Goal: Task Accomplishment & Management: Use online tool/utility

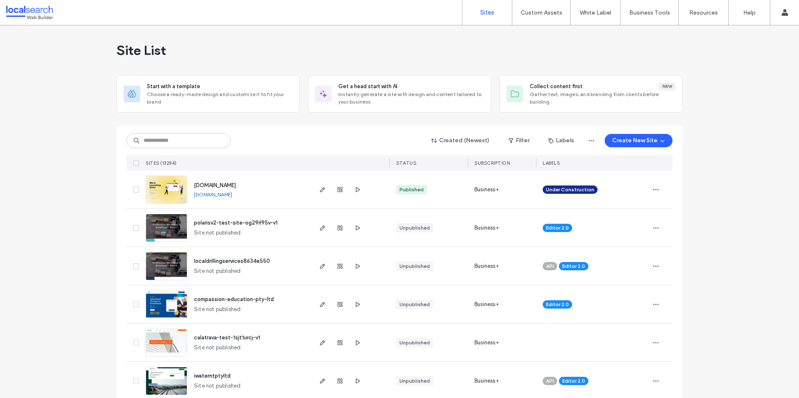
click at [183, 138] on input at bounding box center [178, 140] width 104 height 15
paste input "********"
type input "********"
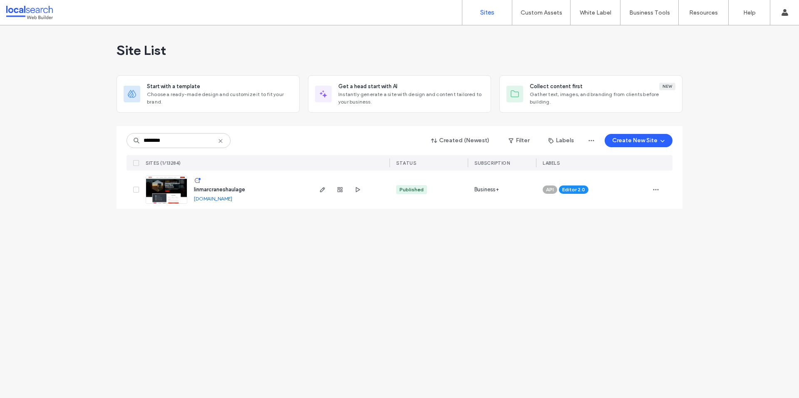
click at [220, 188] on span "linmarcraneshaulage" at bounding box center [219, 189] width 51 height 6
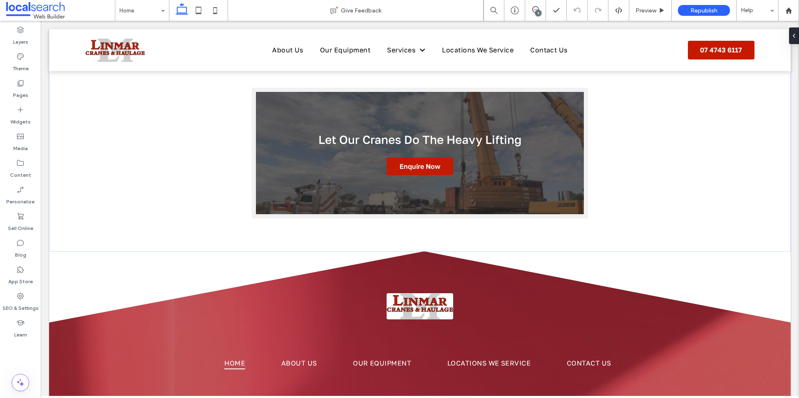
scroll to position [1644, 0]
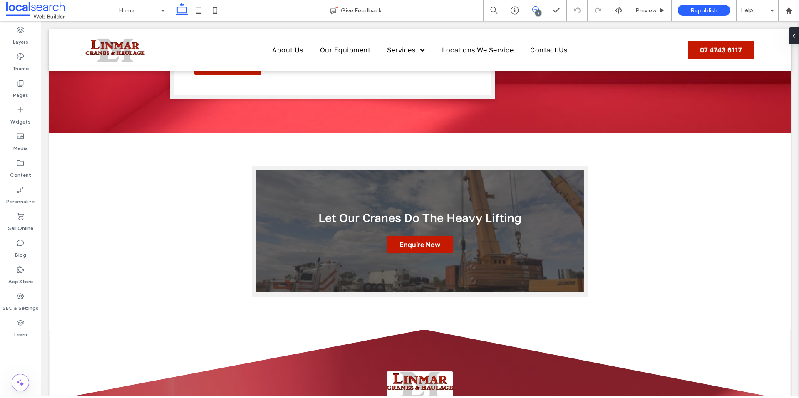
drag, startPoint x: 533, startPoint y: 12, endPoint x: 614, endPoint y: 94, distance: 115.6
click at [533, 12] on use at bounding box center [535, 9] width 7 height 7
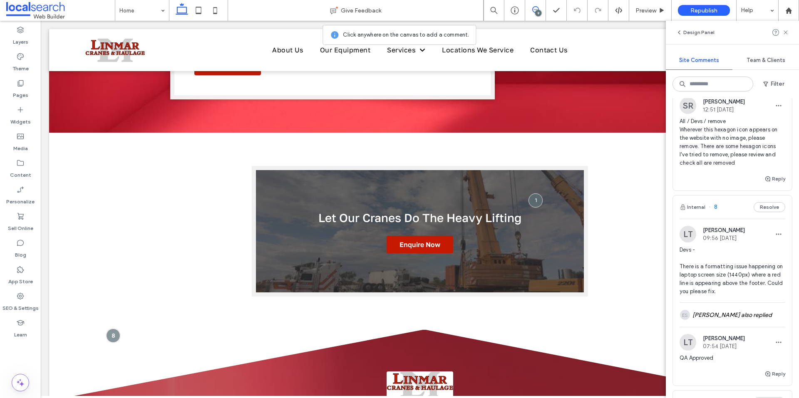
scroll to position [0, 0]
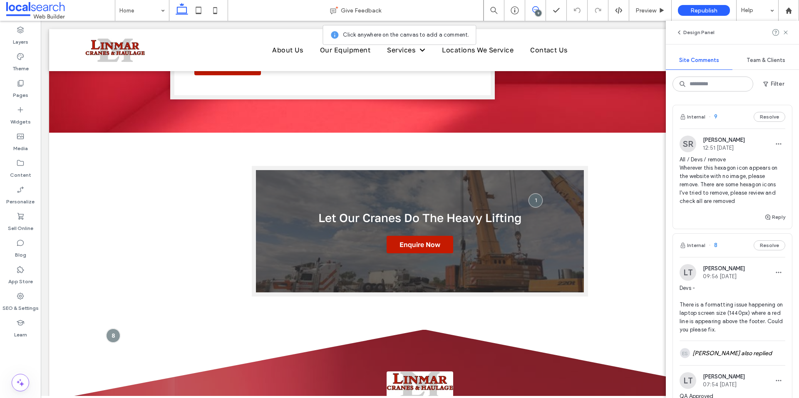
click at [741, 201] on span "All / Devs / remove Wherever this hexagon icon appears on the website with no i…" at bounding box center [732, 181] width 106 height 50
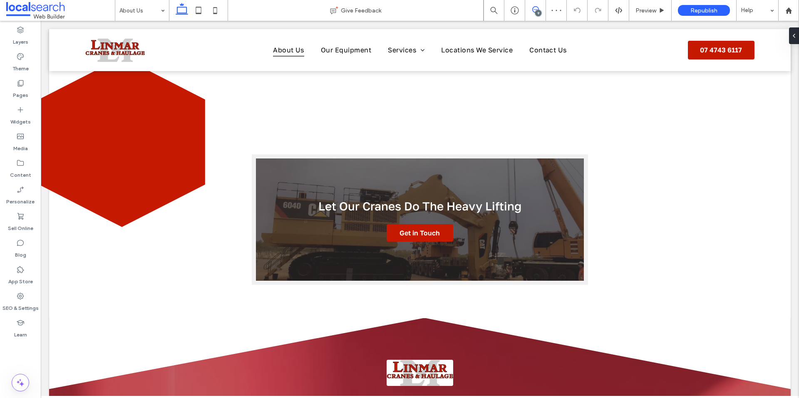
click at [540, 9] on span at bounding box center [535, 9] width 20 height 7
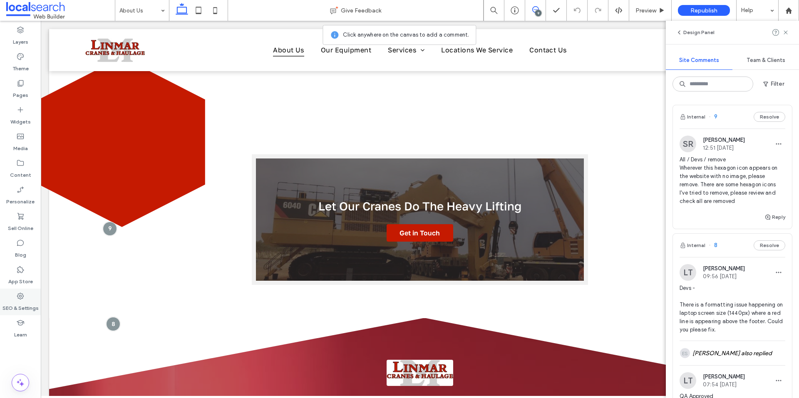
click at [29, 307] on label "SEO & Settings" at bounding box center [20, 306] width 36 height 12
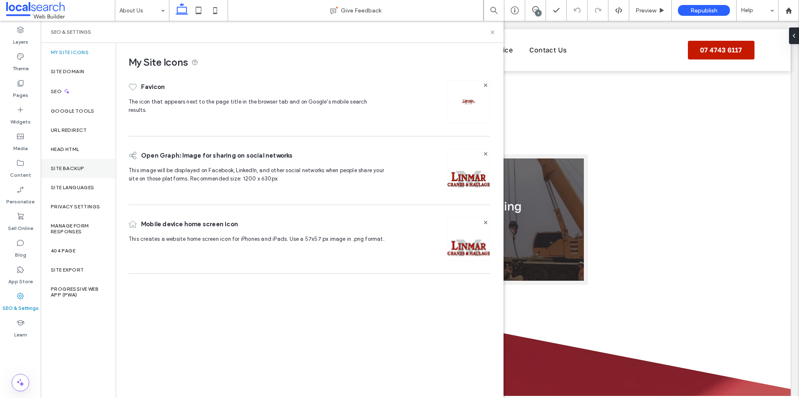
click at [71, 166] on label "Site Backup" at bounding box center [67, 169] width 33 height 6
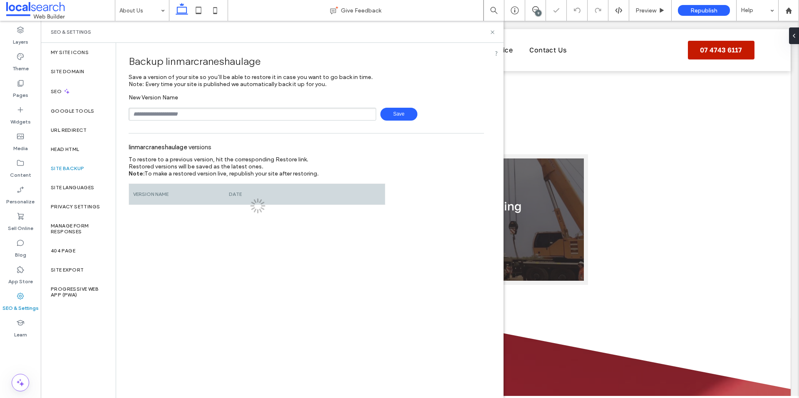
click at [207, 110] on input "text" at bounding box center [253, 114] width 248 height 13
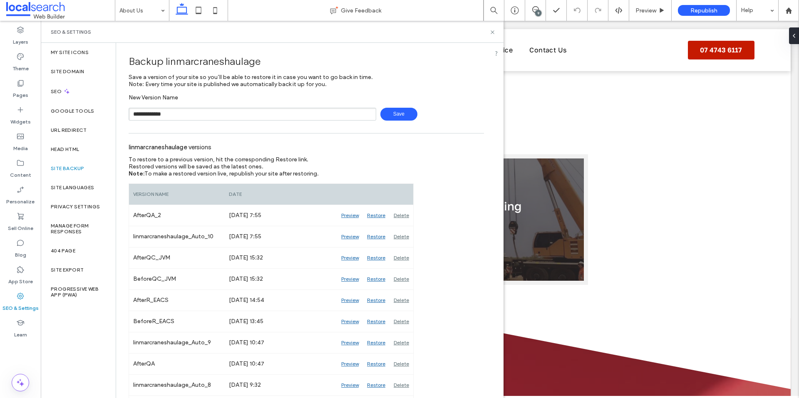
type input "**********"
click at [400, 112] on span "Save" at bounding box center [398, 114] width 37 height 13
click at [490, 30] on icon at bounding box center [492, 32] width 6 height 6
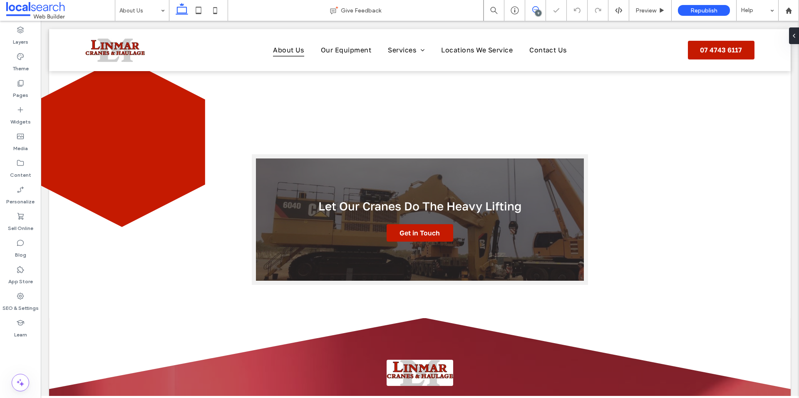
click at [537, 7] on use at bounding box center [535, 9] width 7 height 7
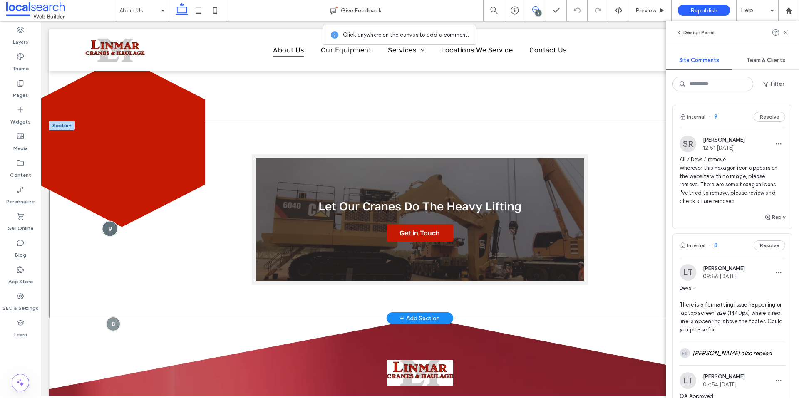
click at [107, 236] on div at bounding box center [109, 228] width 15 height 15
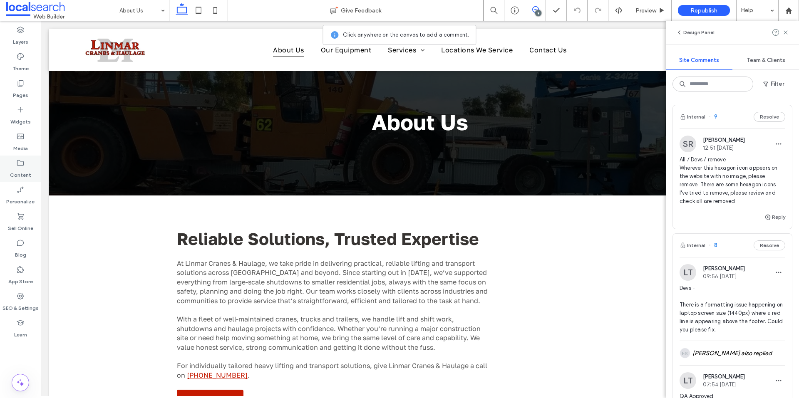
click at [25, 161] on div "Content" at bounding box center [20, 169] width 41 height 27
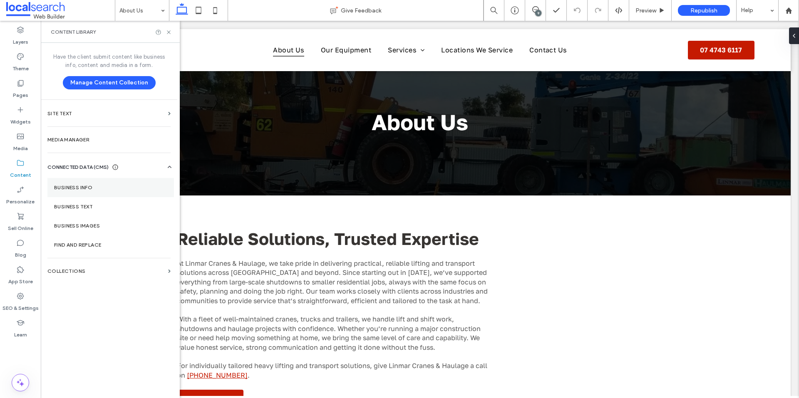
click at [120, 191] on section "Business Info" at bounding box center [110, 187] width 126 height 19
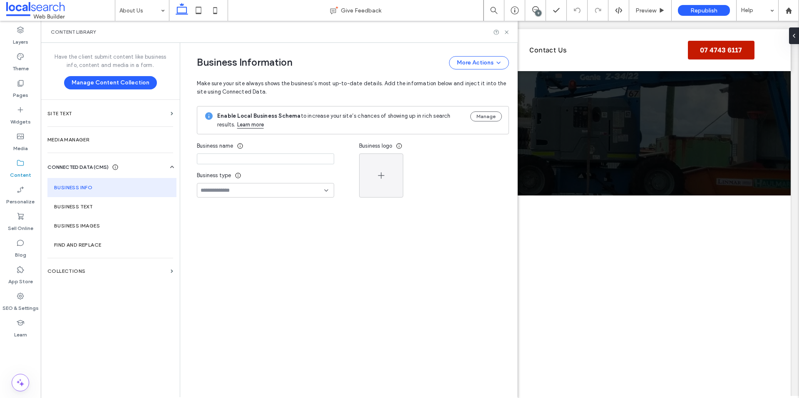
type input "**********"
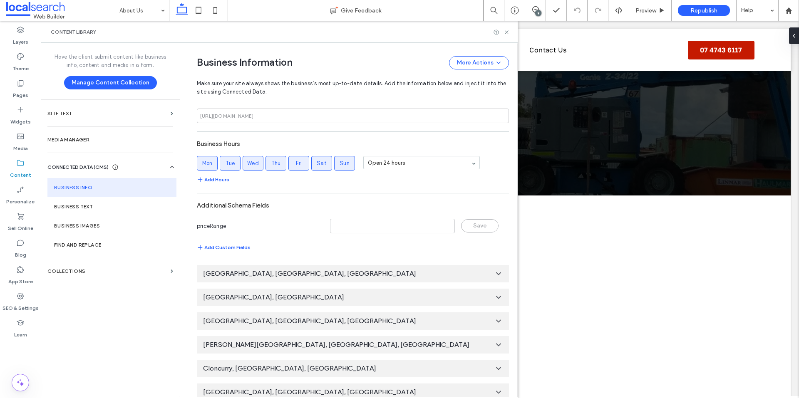
scroll to position [439, 0]
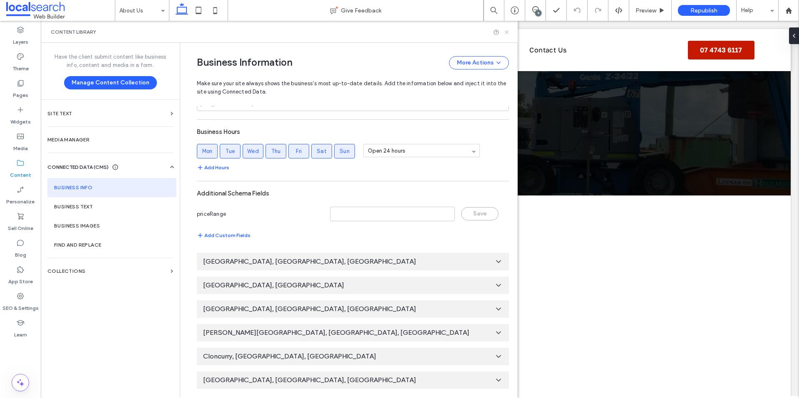
click at [508, 31] on icon at bounding box center [506, 32] width 6 height 6
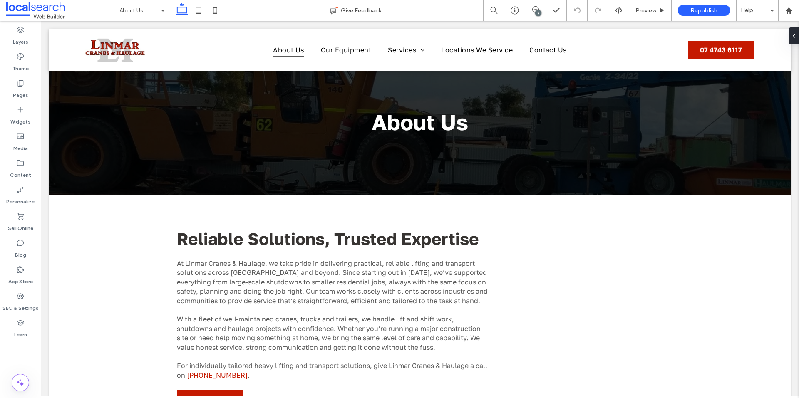
scroll to position [0, 0]
drag, startPoint x: 539, startPoint y: 13, endPoint x: 513, endPoint y: 11, distance: 25.4
click at [539, 13] on div "9" at bounding box center [538, 13] width 6 height 6
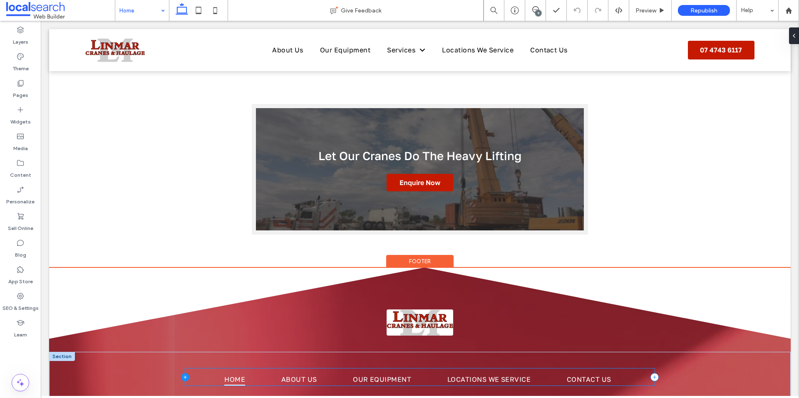
scroll to position [1852, 0]
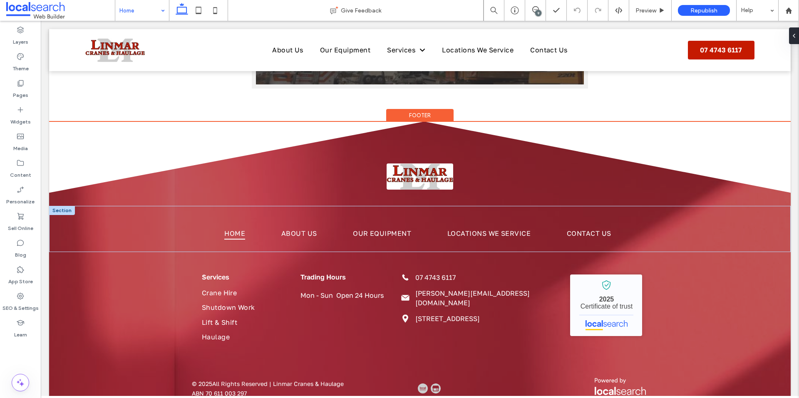
click at [144, 14] on input at bounding box center [139, 10] width 41 height 21
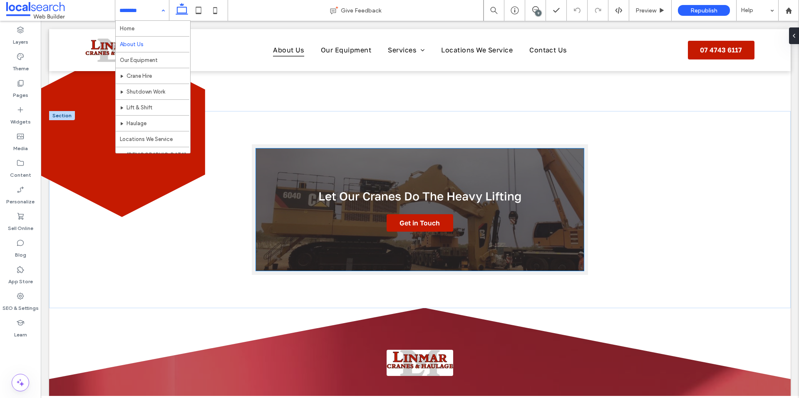
scroll to position [374, 0]
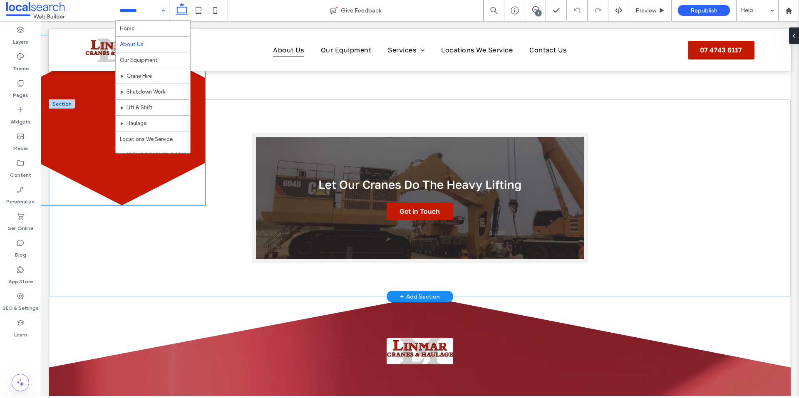
click at [145, 186] on icon at bounding box center [122, 120] width 166 height 170
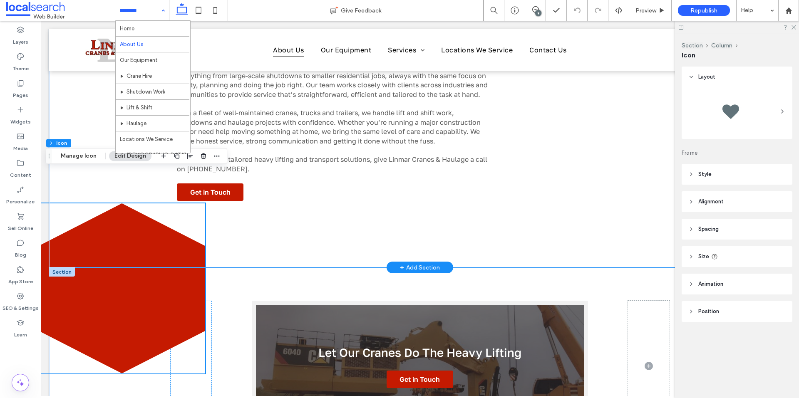
scroll to position [166, 0]
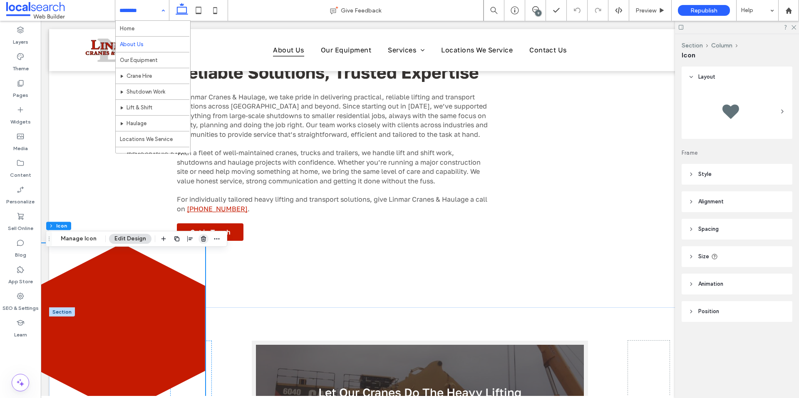
click at [204, 241] on icon "button" at bounding box center [203, 238] width 7 height 7
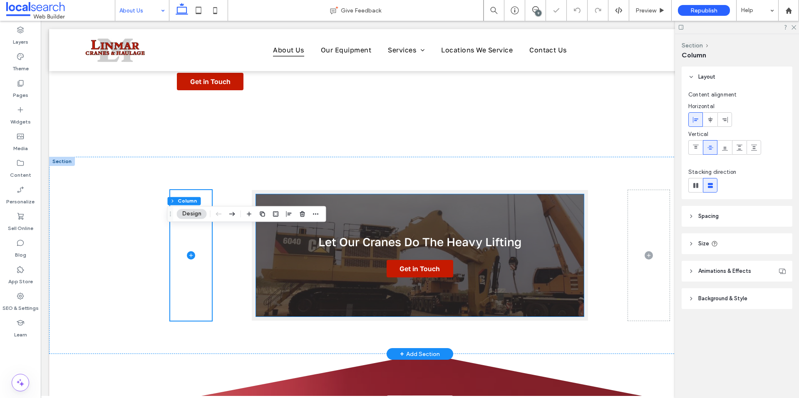
scroll to position [333, 0]
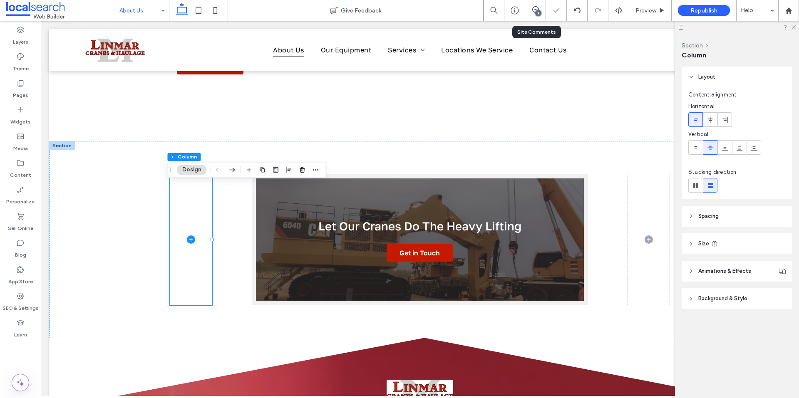
click at [534, 15] on div "9" at bounding box center [535, 10] width 21 height 21
click at [534, 5] on div "9" at bounding box center [535, 10] width 21 height 21
click at [534, 7] on icon at bounding box center [535, 9] width 7 height 7
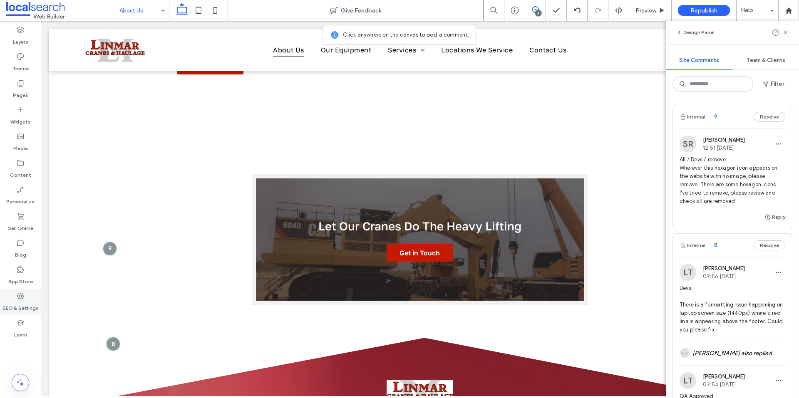
click at [29, 304] on label "SEO & Settings" at bounding box center [20, 306] width 36 height 12
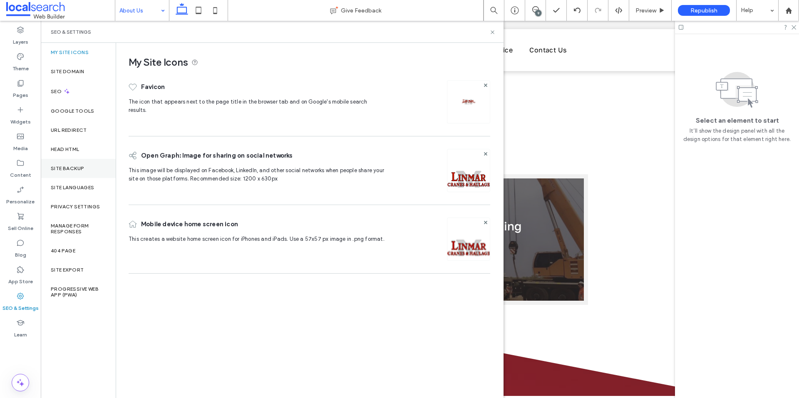
click at [77, 165] on div "Site Backup" at bounding box center [78, 168] width 75 height 19
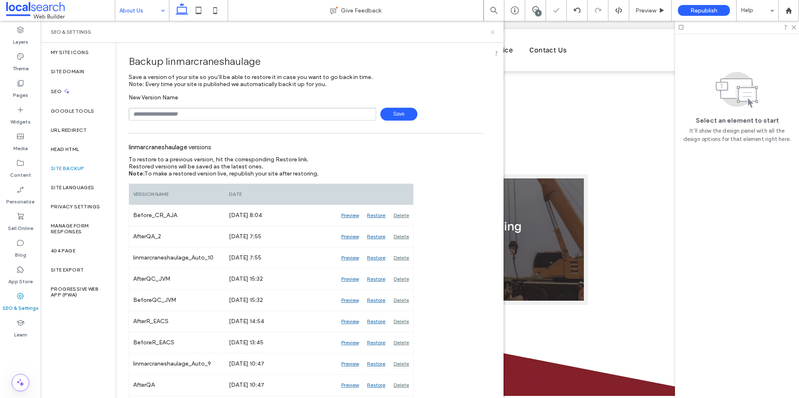
click at [491, 30] on icon at bounding box center [492, 32] width 6 height 6
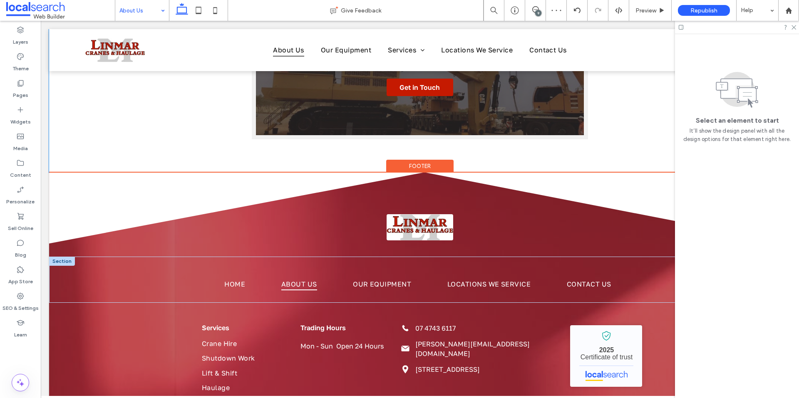
scroll to position [583, 0]
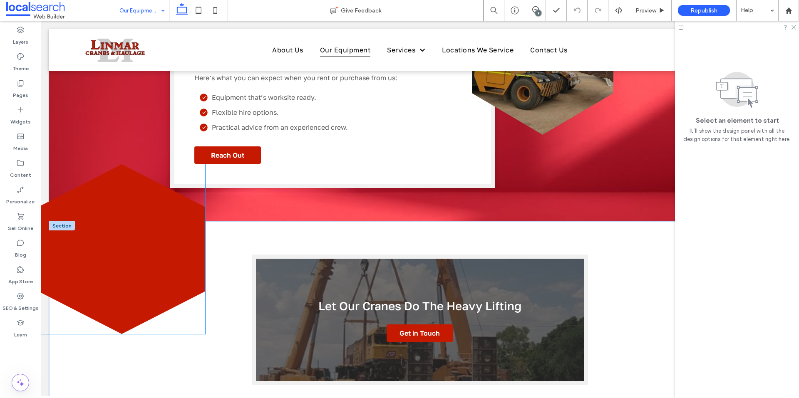
scroll to position [1206, 0]
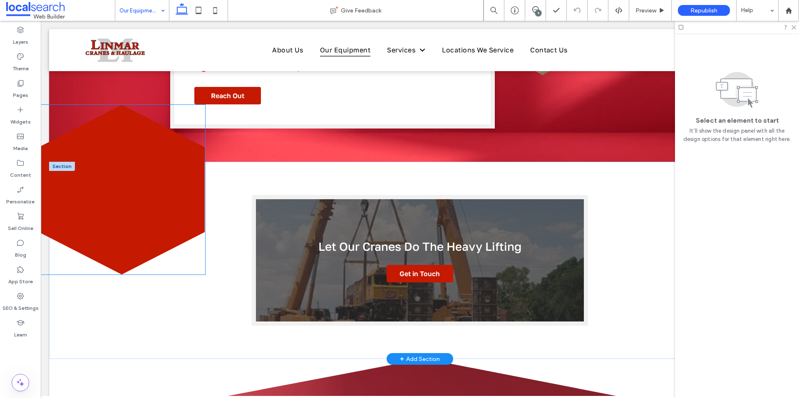
click at [129, 225] on icon at bounding box center [122, 190] width 166 height 170
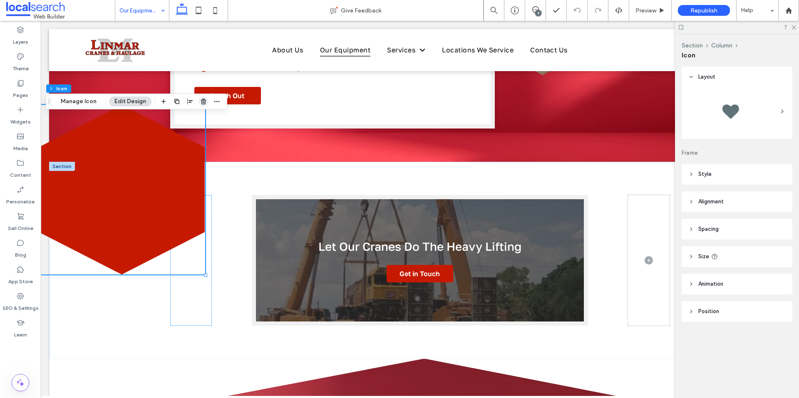
click at [201, 104] on icon "button" at bounding box center [203, 101] width 7 height 7
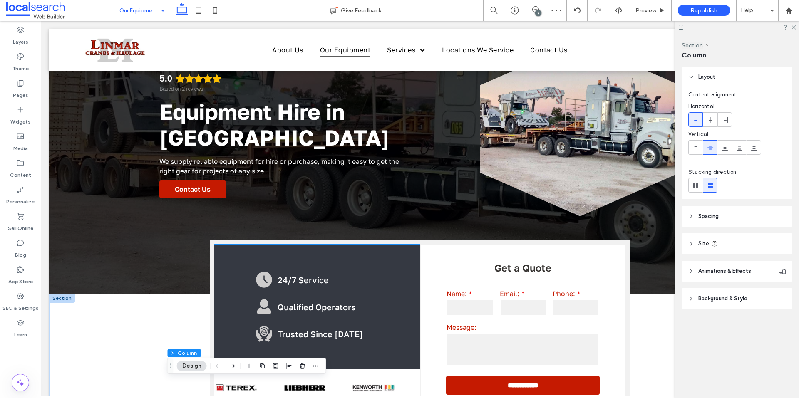
scroll to position [0, 0]
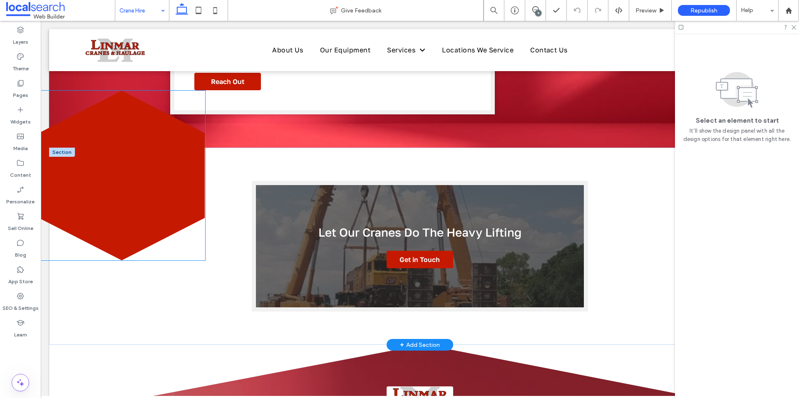
scroll to position [1174, 0]
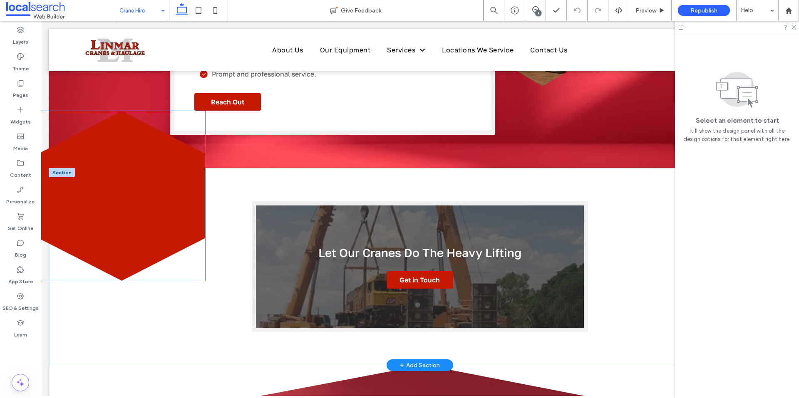
click at [122, 212] on icon at bounding box center [122, 196] width 166 height 170
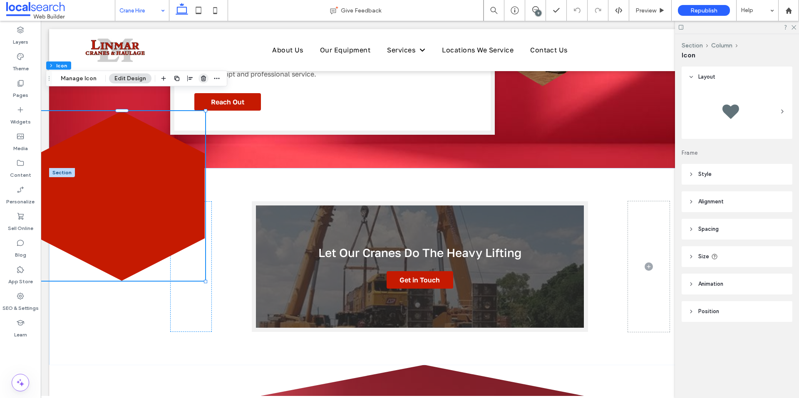
click at [201, 77] on use "button" at bounding box center [203, 78] width 5 height 5
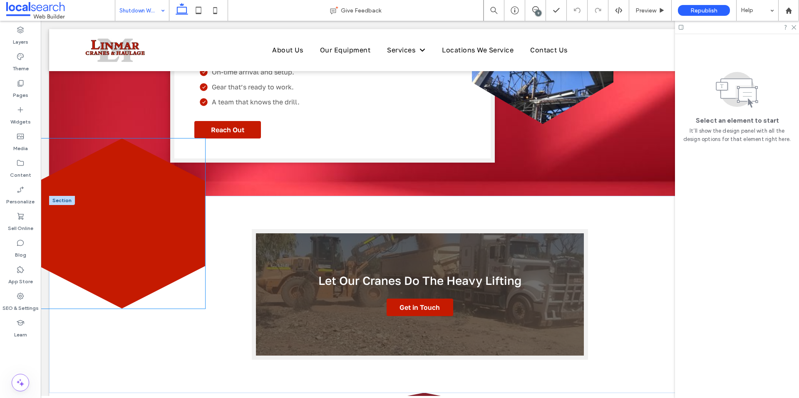
scroll to position [1206, 0]
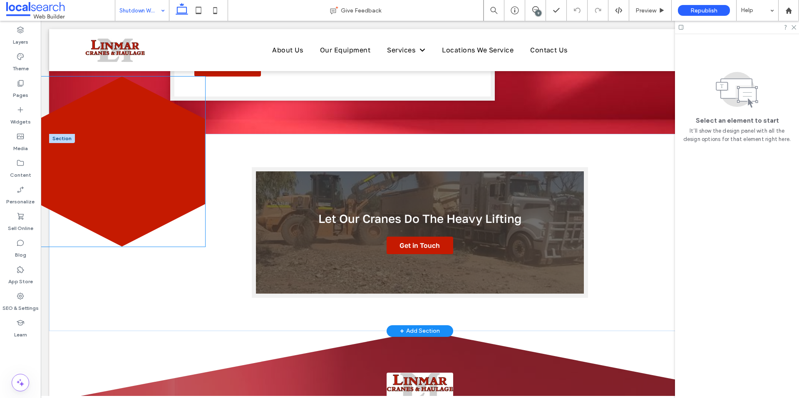
click at [138, 193] on icon at bounding box center [122, 162] width 166 height 170
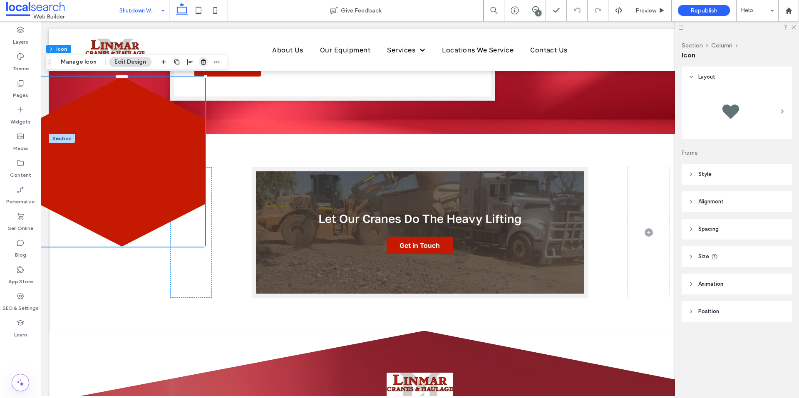
click at [201, 61] on use "button" at bounding box center [203, 61] width 5 height 5
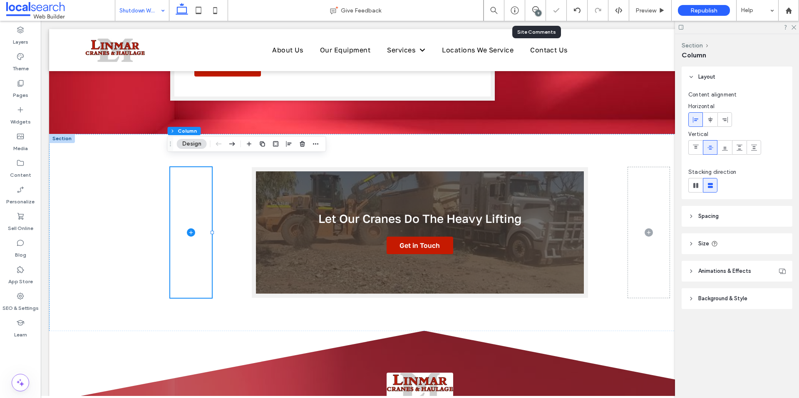
click at [530, 6] on div "9" at bounding box center [535, 10] width 21 height 21
click at [536, 10] on icon at bounding box center [535, 9] width 7 height 7
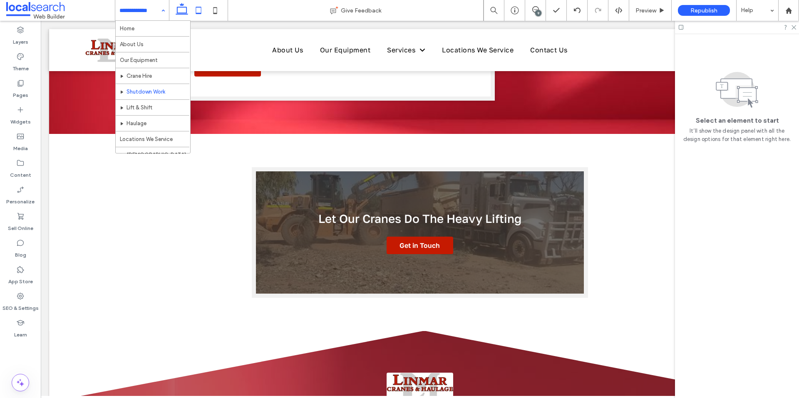
click at [203, 11] on icon at bounding box center [198, 10] width 17 height 17
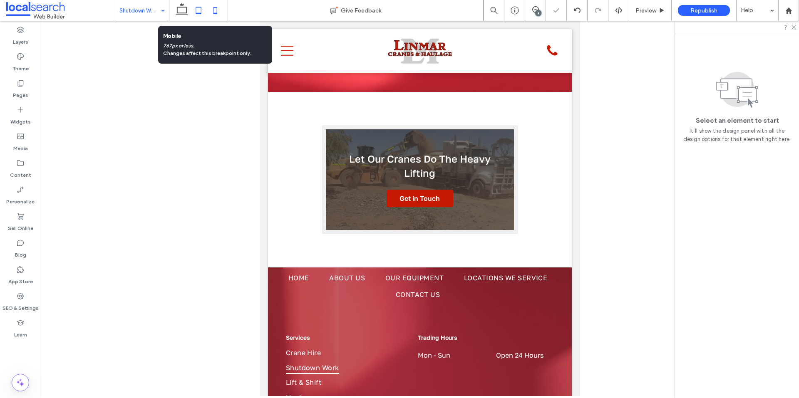
click at [221, 12] on icon at bounding box center [215, 10] width 17 height 17
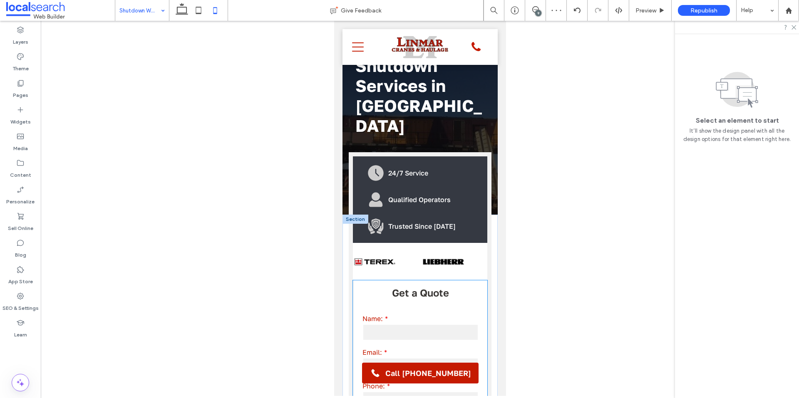
scroll to position [25, 0]
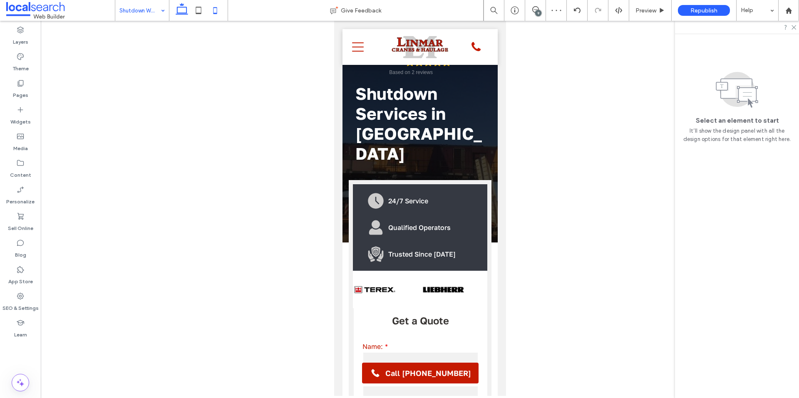
click at [186, 11] on icon at bounding box center [181, 10] width 17 height 17
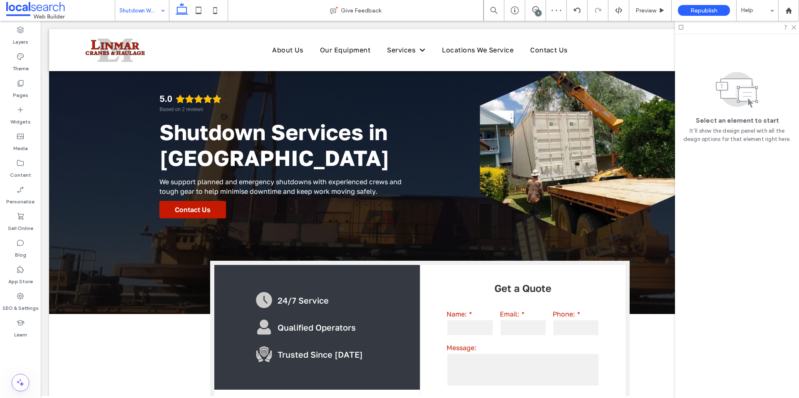
scroll to position [0, 0]
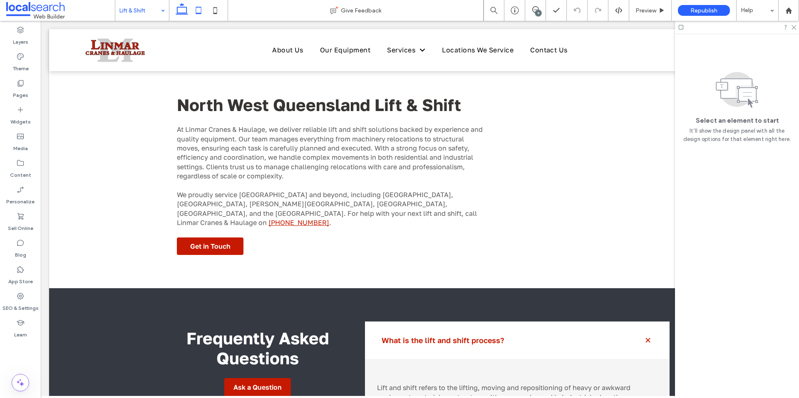
click at [199, 10] on icon at bounding box center [198, 10] width 17 height 17
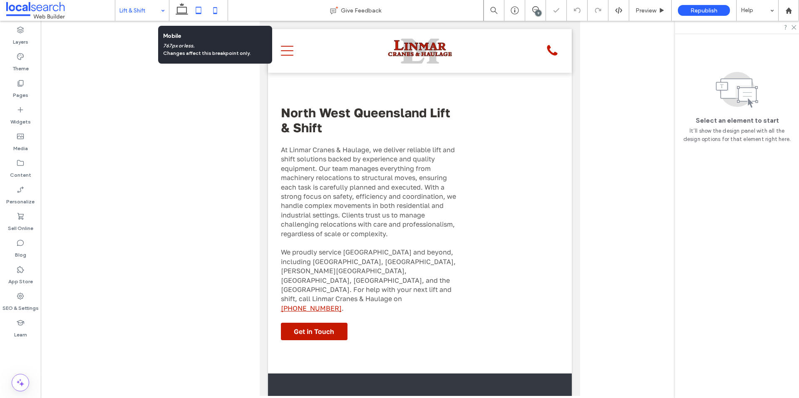
click at [218, 12] on icon at bounding box center [215, 10] width 17 height 17
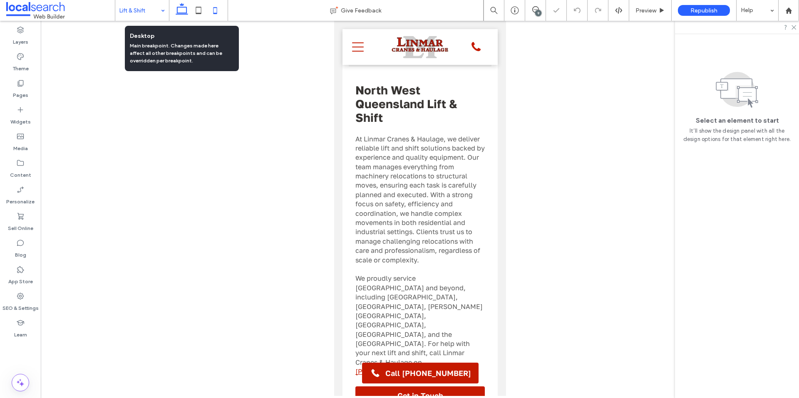
click at [183, 7] on use at bounding box center [182, 9] width 12 height 12
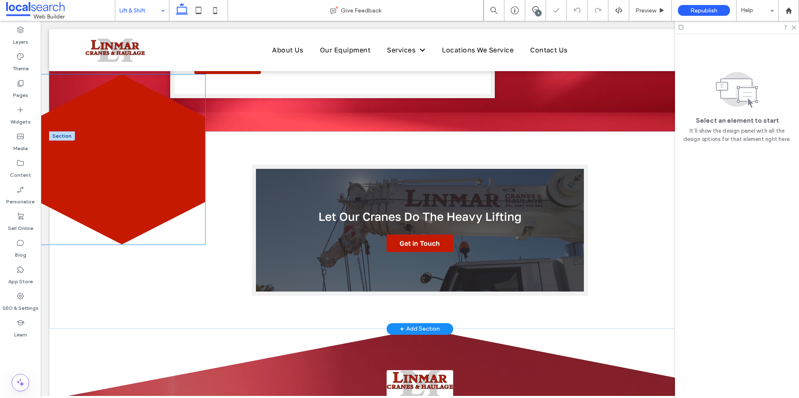
scroll to position [1238, 0]
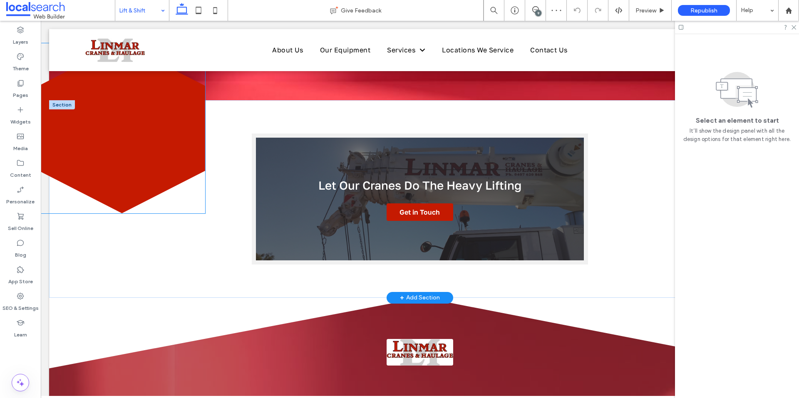
click at [154, 166] on icon at bounding box center [122, 128] width 166 height 170
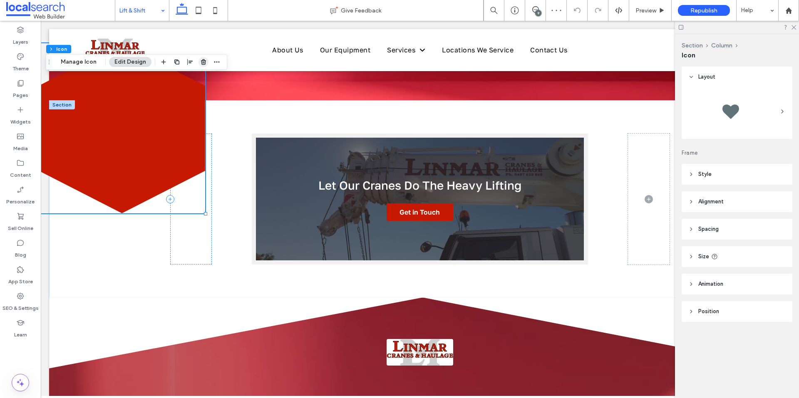
click at [202, 60] on use "button" at bounding box center [203, 61] width 5 height 5
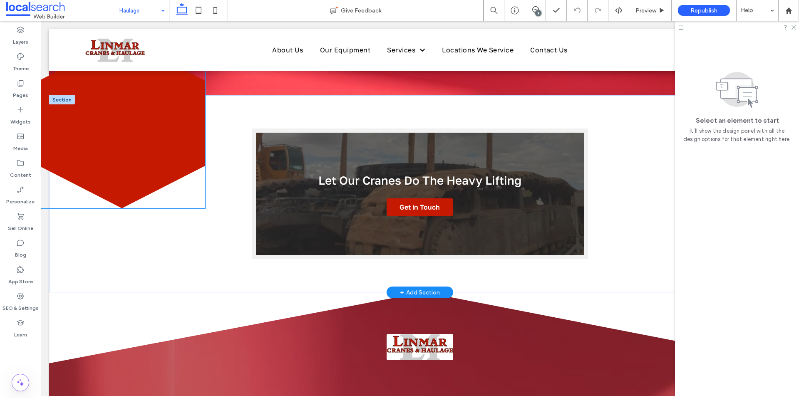
scroll to position [1206, 0]
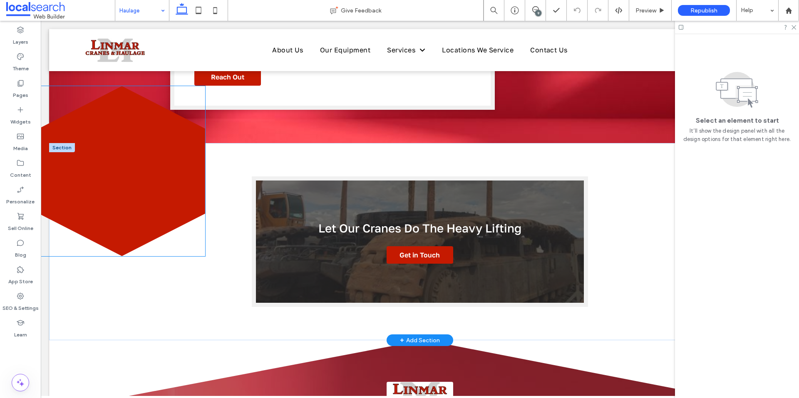
click at [151, 194] on icon at bounding box center [122, 171] width 166 height 170
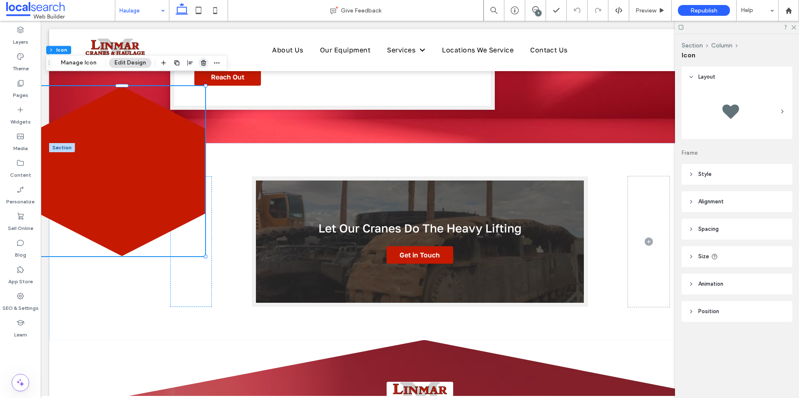
click at [204, 63] on icon "button" at bounding box center [203, 62] width 7 height 7
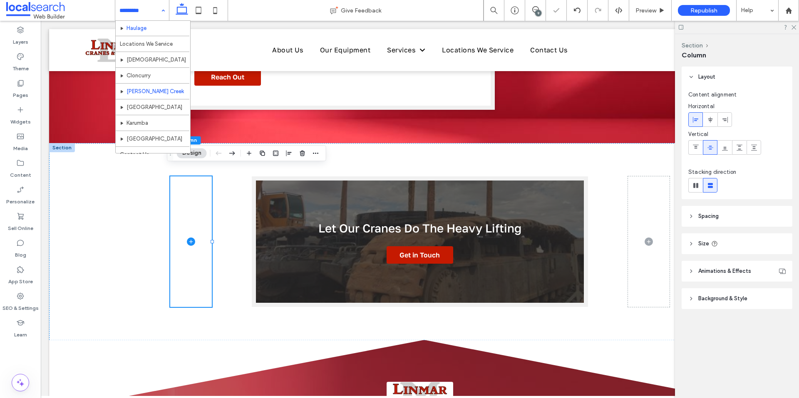
scroll to position [104, 0]
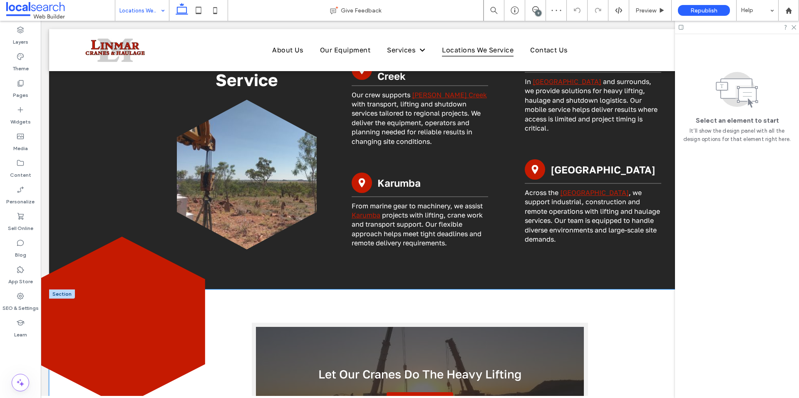
scroll to position [624, 0]
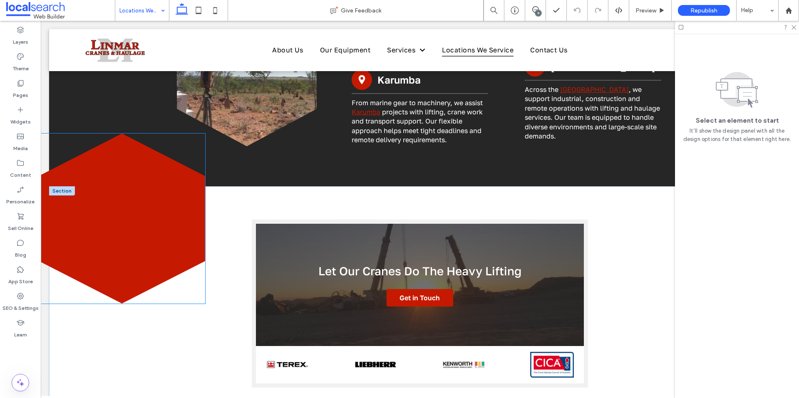
click at [118, 234] on icon at bounding box center [122, 219] width 166 height 170
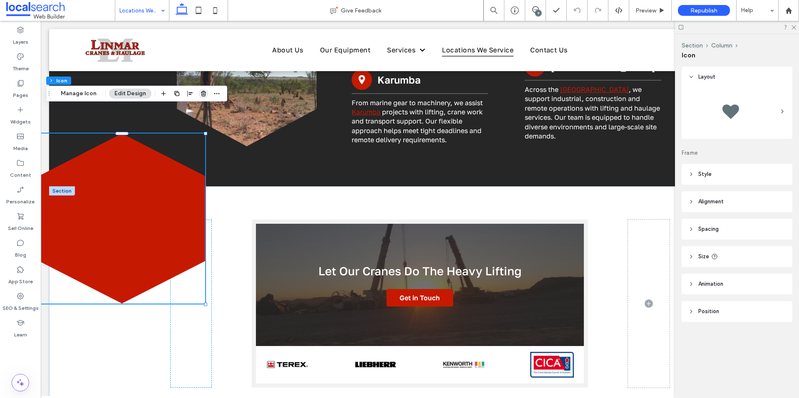
click at [206, 96] on span "button" at bounding box center [203, 94] width 10 height 10
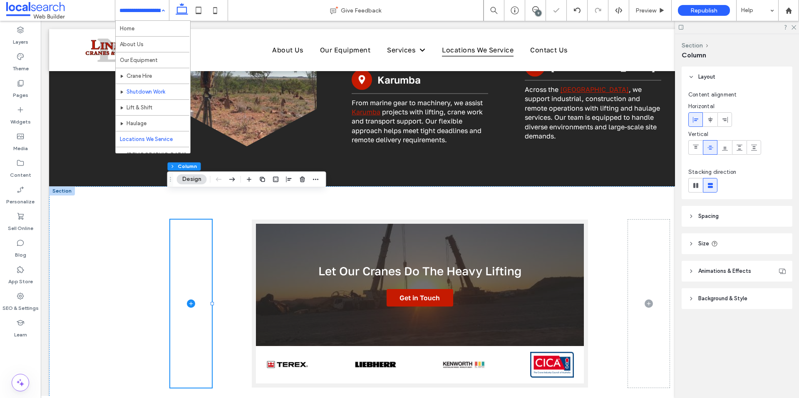
scroll to position [104, 0]
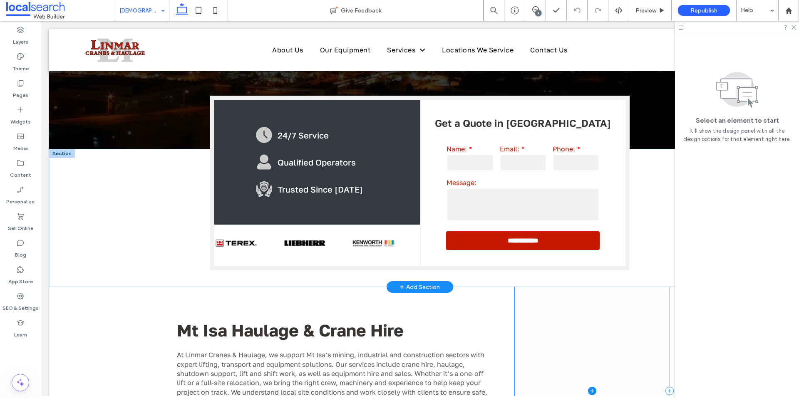
scroll to position [294, 0]
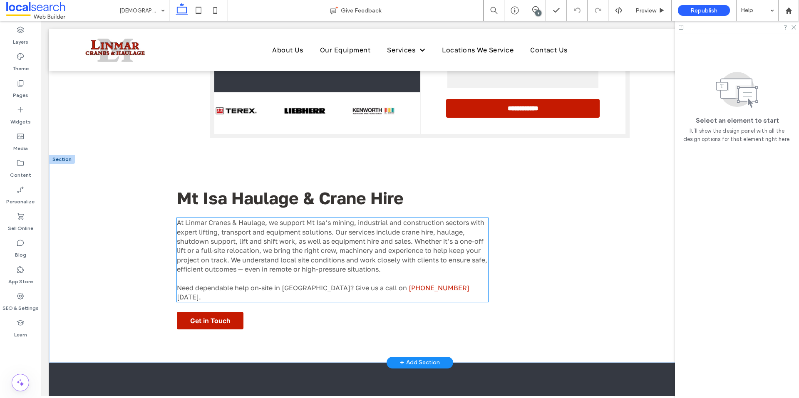
scroll to position [333, 0]
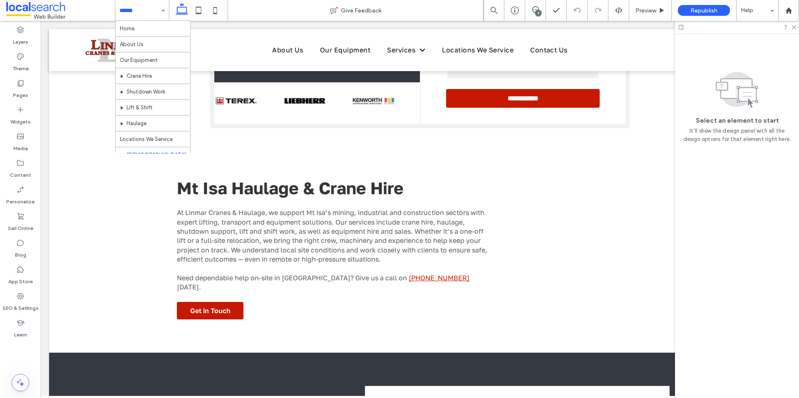
click at [141, 20] on input at bounding box center [139, 10] width 41 height 21
click at [144, 15] on input at bounding box center [139, 10] width 41 height 21
click at [137, 12] on input at bounding box center [139, 10] width 41 height 21
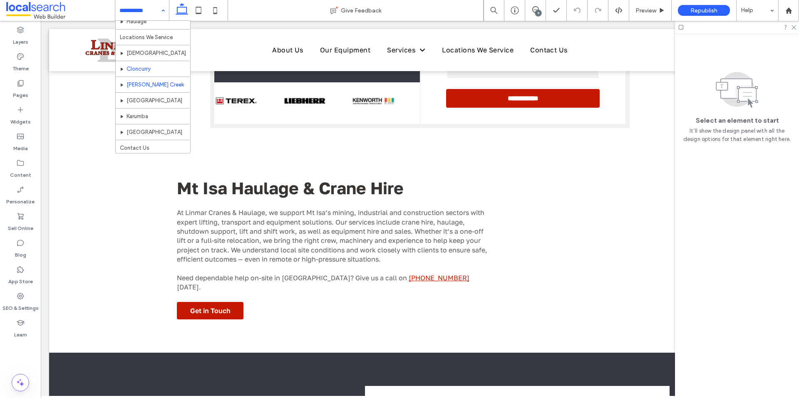
scroll to position [104, 0]
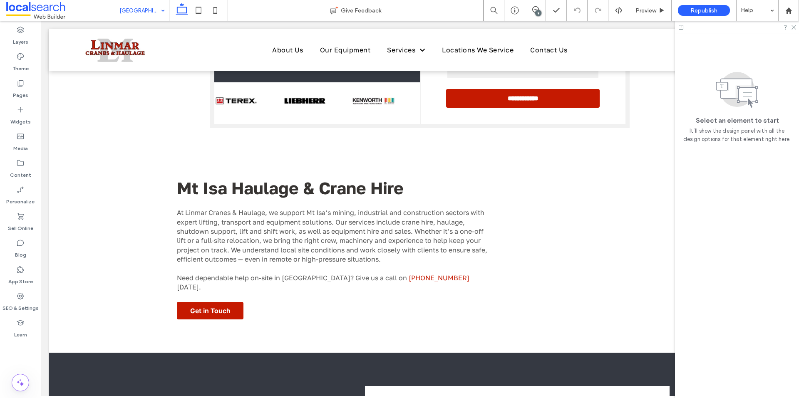
drag, startPoint x: 150, startPoint y: 15, endPoint x: 147, endPoint y: 19, distance: 4.5
click at [150, 15] on input at bounding box center [139, 10] width 41 height 21
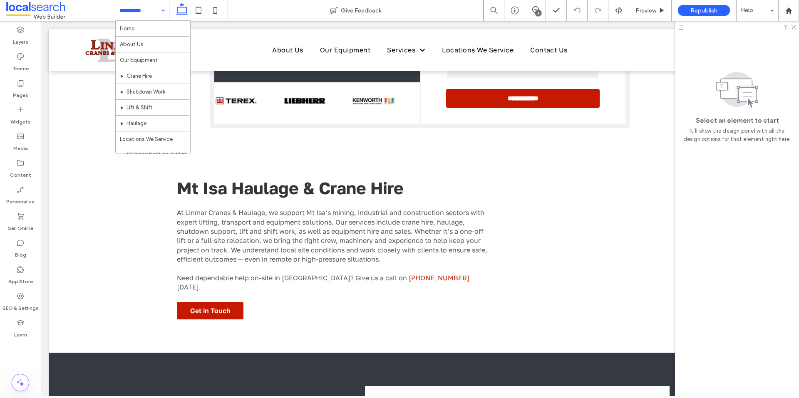
scroll to position [104, 0]
click at [160, 8] on div "Karumba" at bounding box center [142, 10] width 54 height 21
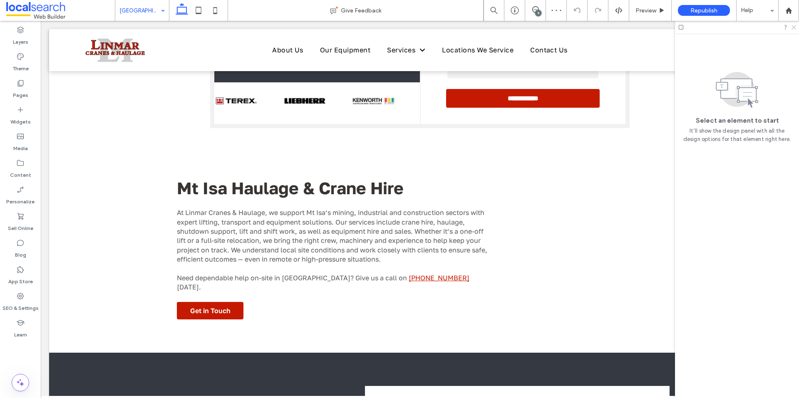
click at [793, 27] on icon at bounding box center [792, 26] width 5 height 5
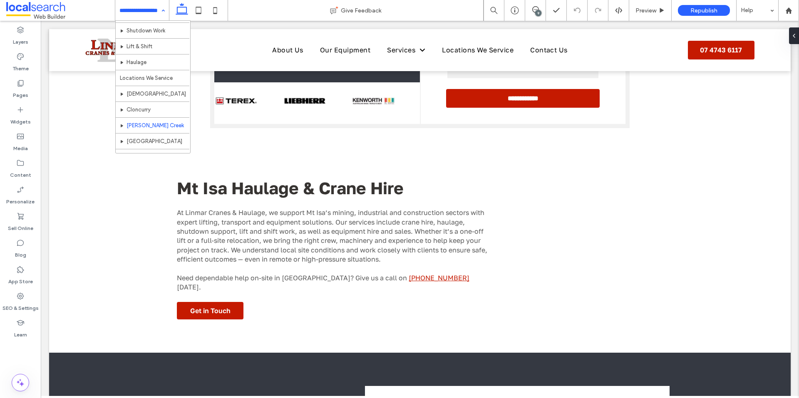
scroll to position [104, 0]
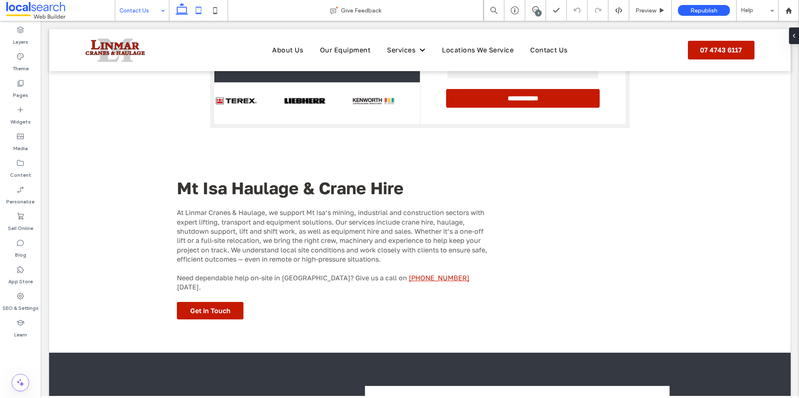
click at [199, 10] on icon at bounding box center [198, 10] width 17 height 17
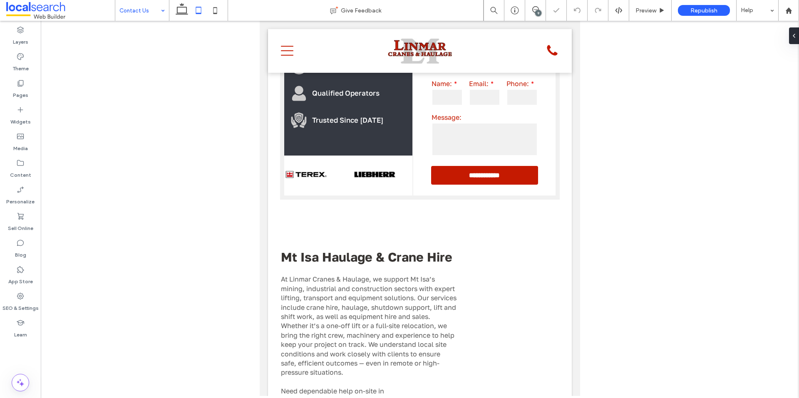
click at [214, 13] on use at bounding box center [215, 10] width 4 height 7
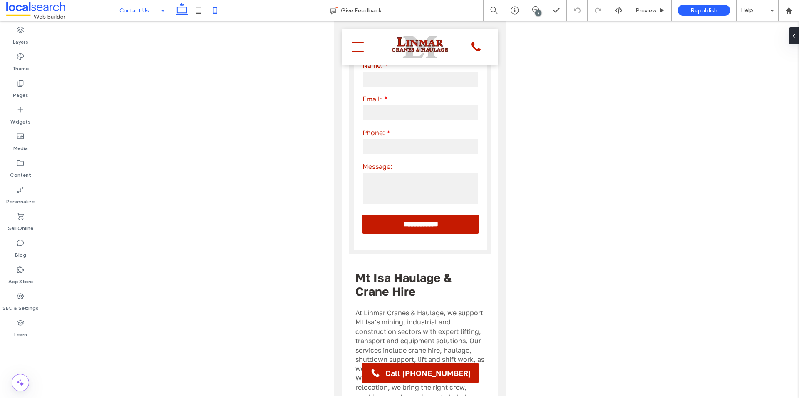
click at [185, 9] on icon at bounding box center [181, 10] width 17 height 17
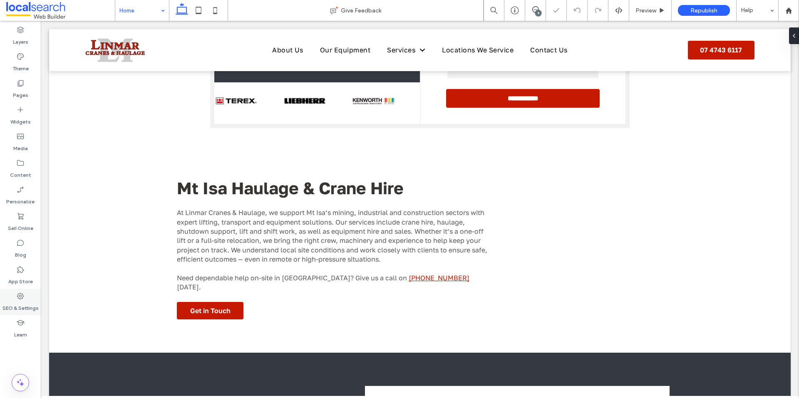
click at [15, 296] on div "SEO & Settings" at bounding box center [20, 302] width 41 height 27
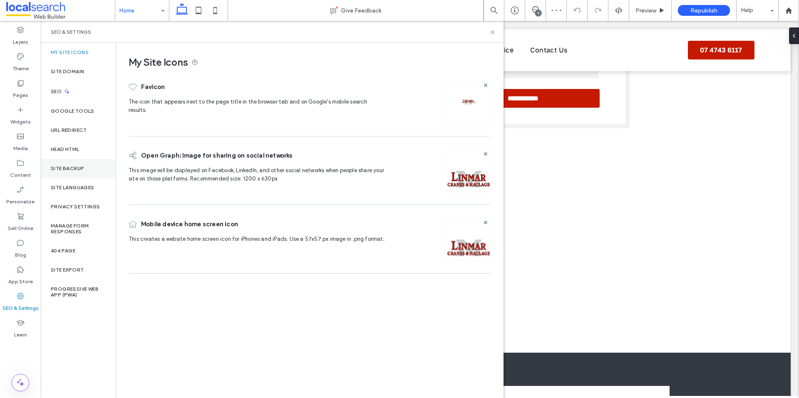
click at [79, 164] on div "Site Backup" at bounding box center [78, 168] width 75 height 19
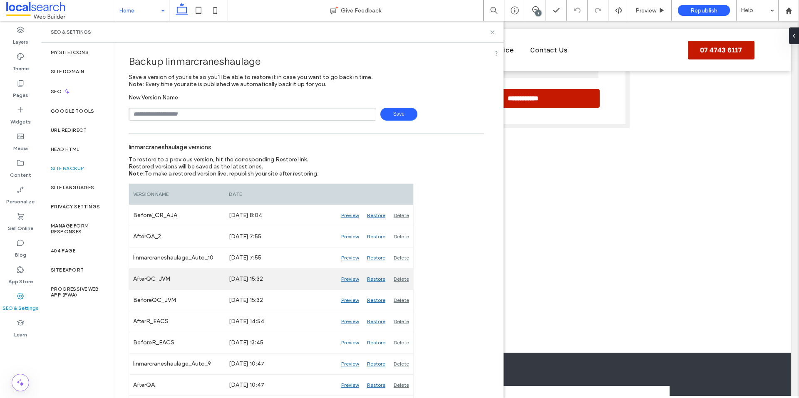
click at [345, 278] on div "Preview" at bounding box center [350, 279] width 26 height 21
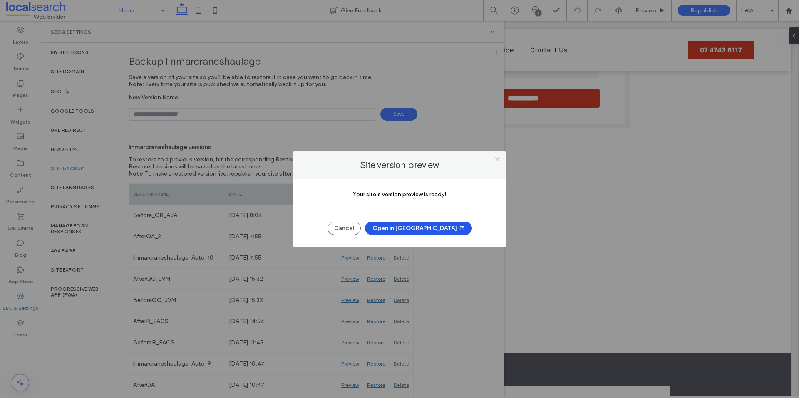
click at [406, 228] on button "Open in New Tab" at bounding box center [418, 228] width 107 height 13
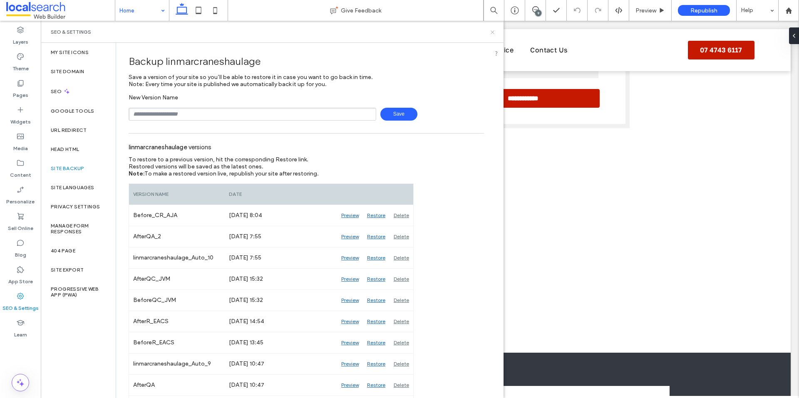
click at [492, 32] on use at bounding box center [491, 31] width 3 height 3
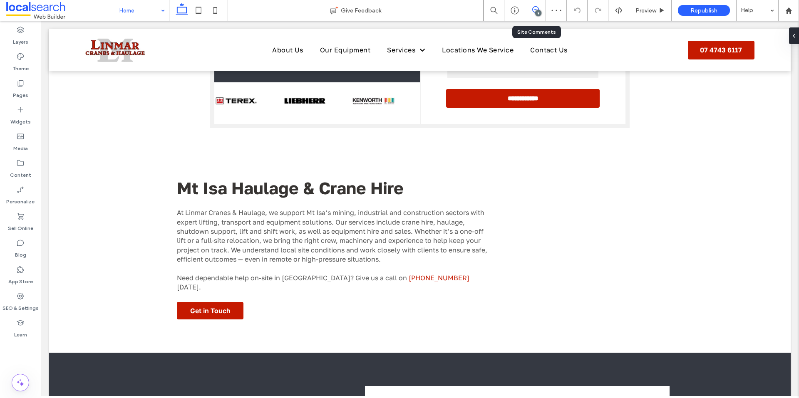
click at [533, 10] on icon at bounding box center [535, 9] width 7 height 7
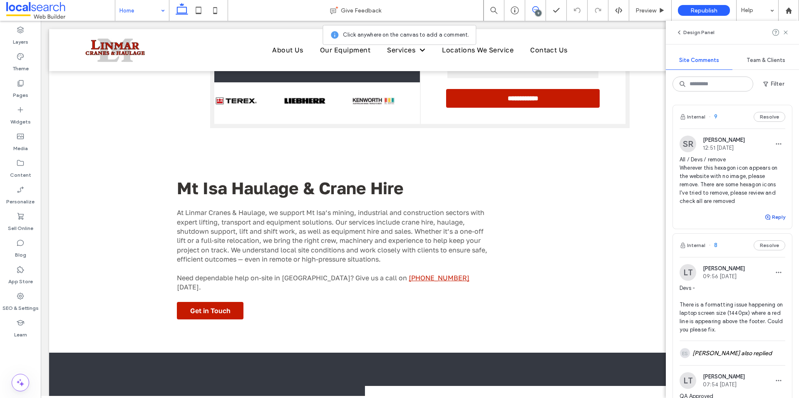
click at [765, 216] on use "button" at bounding box center [767, 217] width 5 height 5
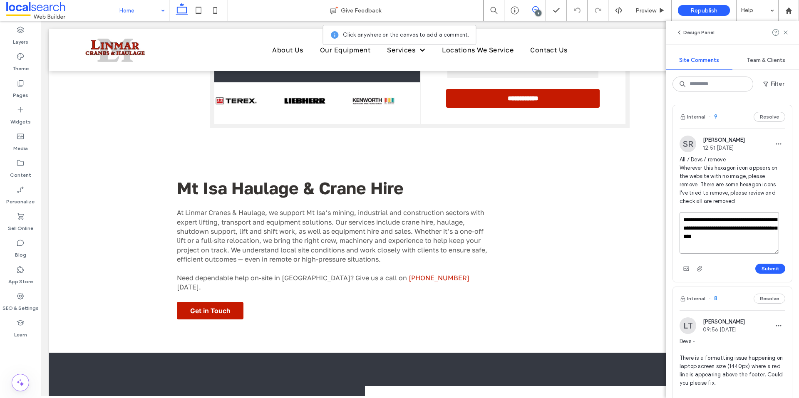
click at [773, 235] on textarea "**********" at bounding box center [728, 233] width 99 height 42
click at [708, 228] on textarea "**********" at bounding box center [728, 233] width 99 height 42
click at [728, 248] on textarea "**********" at bounding box center [728, 233] width 99 height 42
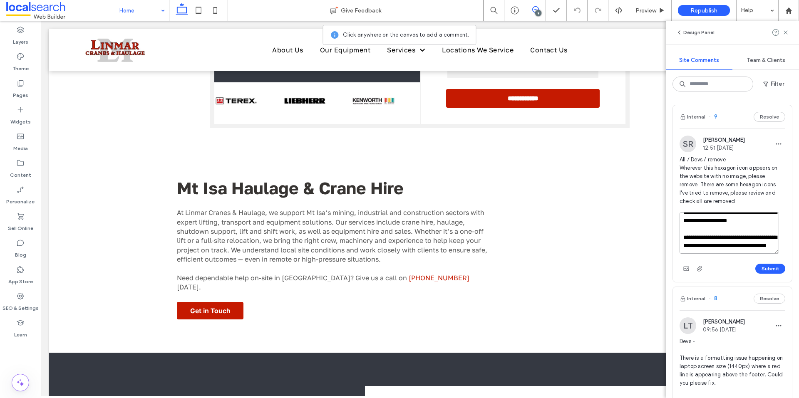
click at [685, 229] on textarea "**********" at bounding box center [728, 233] width 99 height 42
type textarea "**********"
click at [758, 270] on button "Submit" at bounding box center [770, 269] width 30 height 10
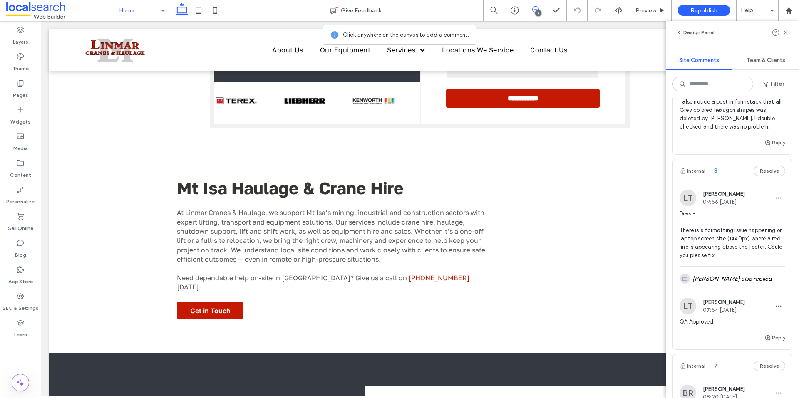
scroll to position [0, 0]
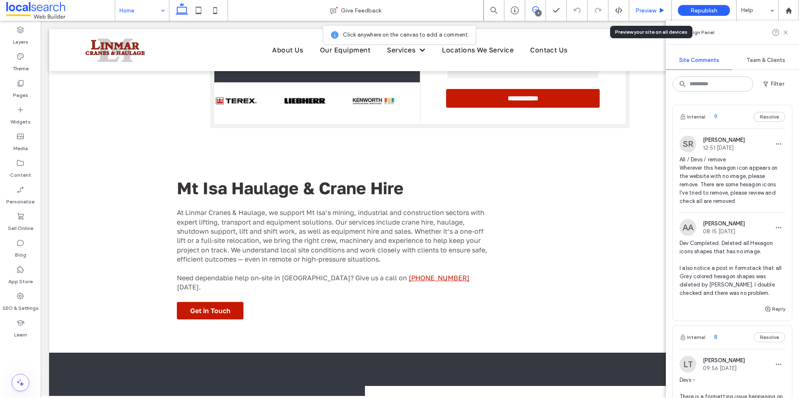
click at [644, 14] on span "Preview" at bounding box center [645, 10] width 21 height 7
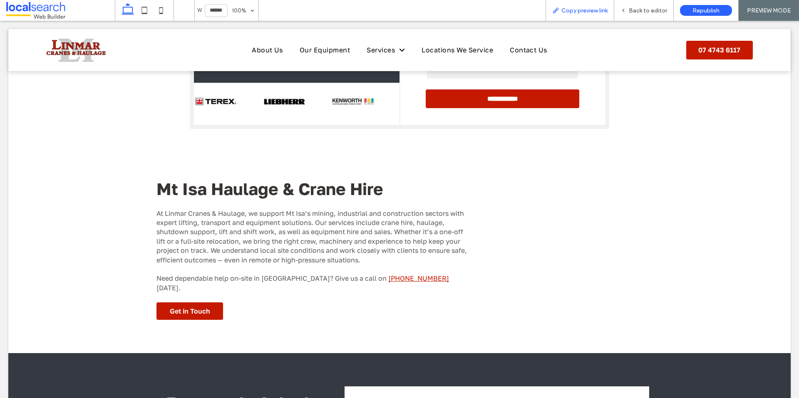
click at [589, 8] on span "Copy preview link" at bounding box center [584, 10] width 46 height 7
click at [634, 14] on span "Back to editor" at bounding box center [648, 10] width 38 height 7
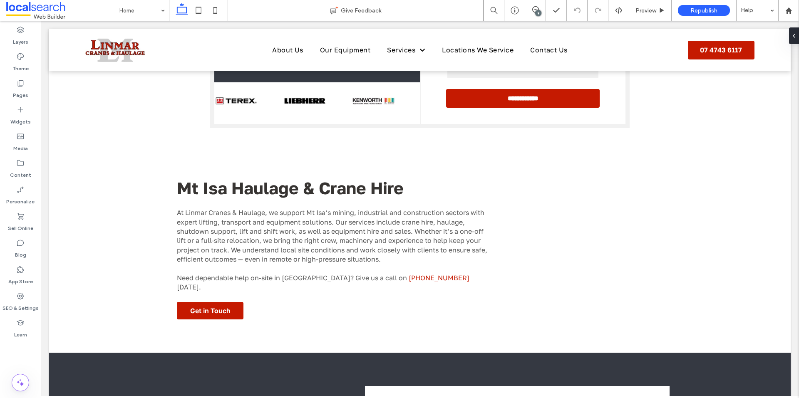
click at [538, 14] on div "9" at bounding box center [538, 13] width 6 height 6
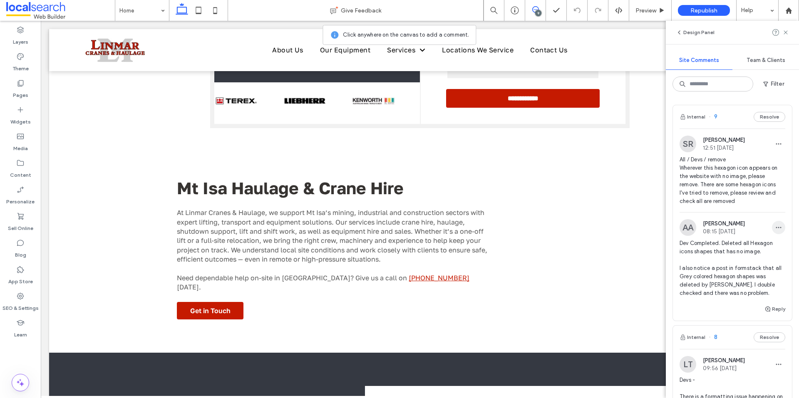
click at [774, 223] on span "button" at bounding box center [778, 227] width 13 height 13
click at [752, 243] on div "Edit" at bounding box center [741, 249] width 74 height 16
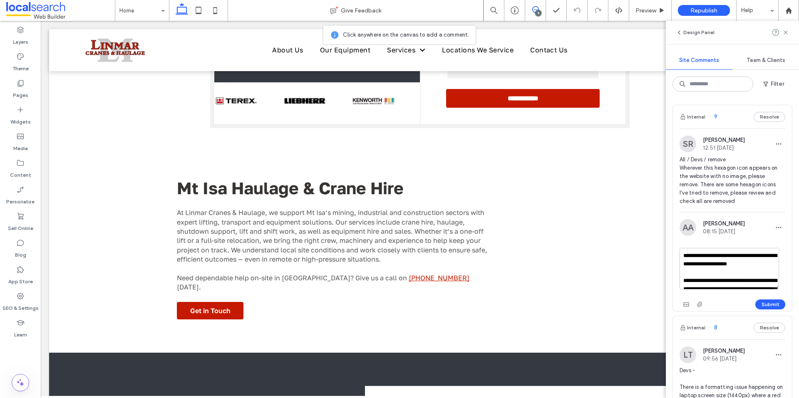
scroll to position [41, 0]
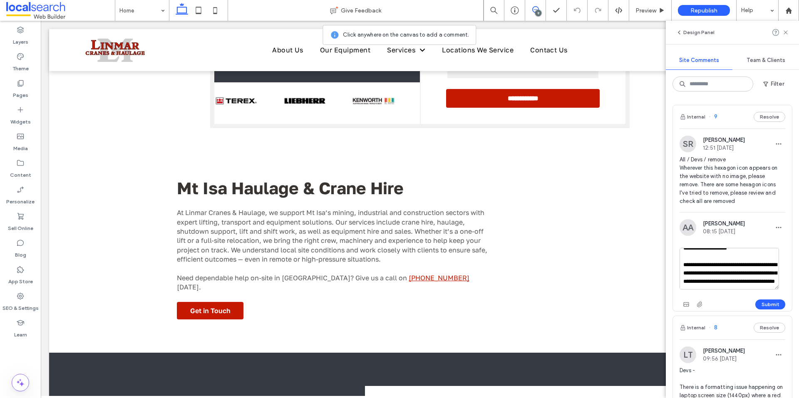
click at [754, 265] on textarea "**********" at bounding box center [728, 269] width 99 height 42
type textarea "**********"
click at [770, 302] on button "Submit" at bounding box center [770, 305] width 30 height 10
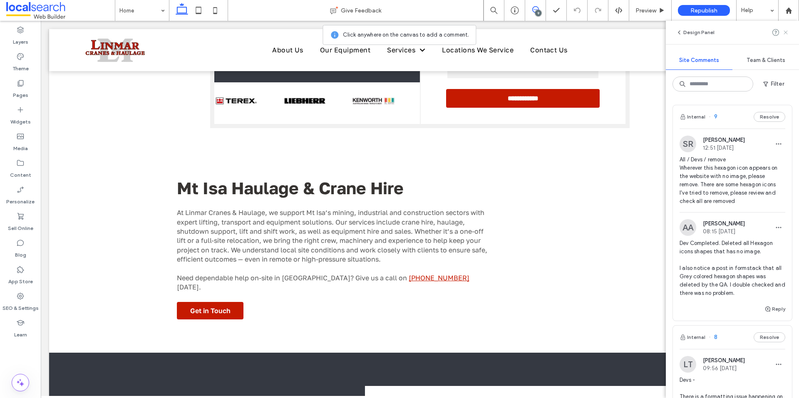
click at [786, 35] on icon at bounding box center [785, 32] width 7 height 7
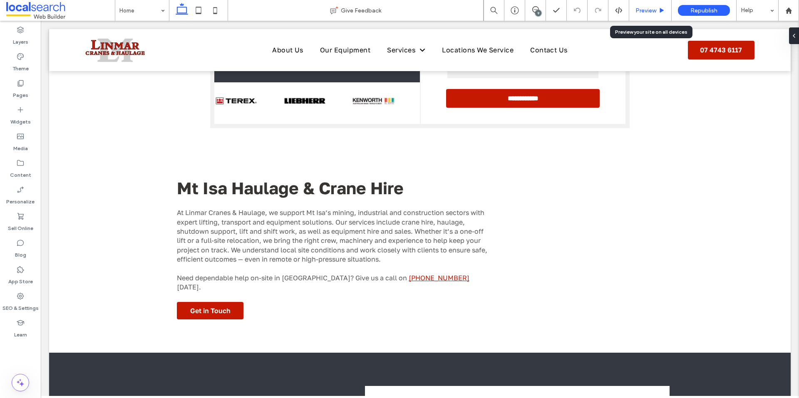
click at [638, 5] on div "Preview" at bounding box center [650, 10] width 42 height 21
click at [634, 12] on div "Preview" at bounding box center [650, 10] width 42 height 7
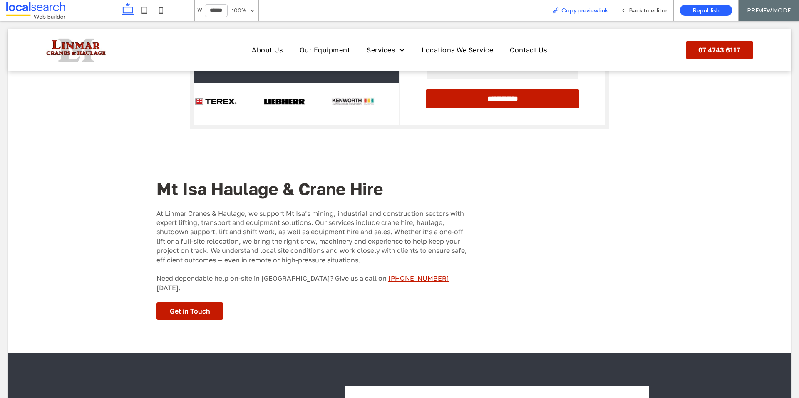
click at [593, 10] on span "Copy preview link" at bounding box center [584, 10] width 46 height 7
click at [640, 12] on span "Back to editor" at bounding box center [648, 10] width 38 height 7
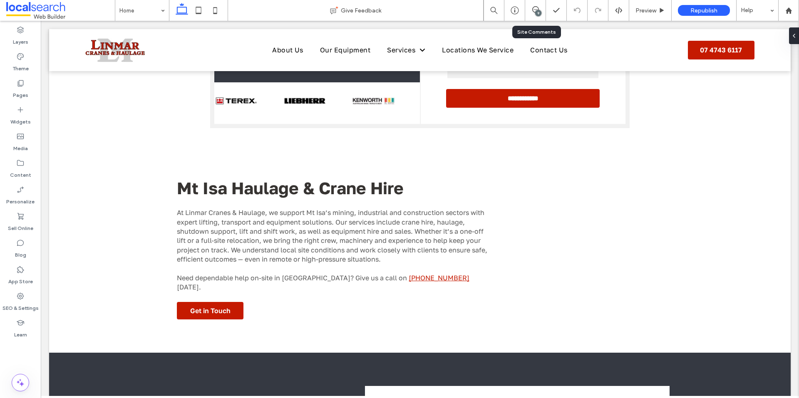
click at [540, 13] on div "9" at bounding box center [538, 13] width 6 height 6
